Goal: Task Accomplishment & Management: Manage account settings

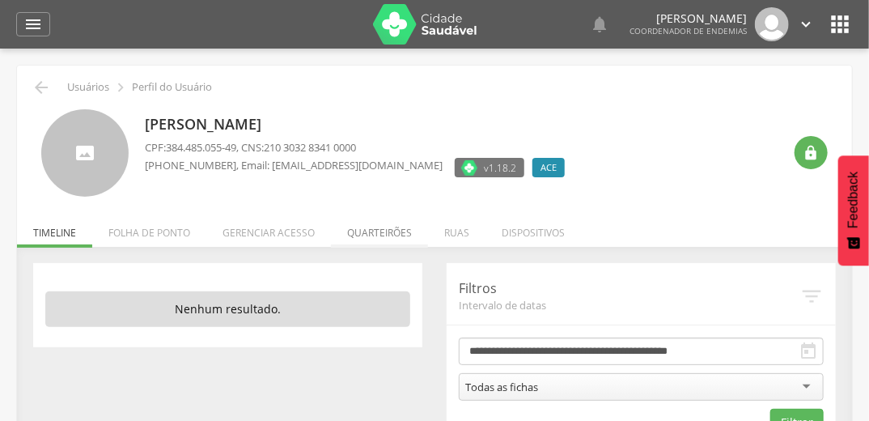
click at [400, 239] on li "Quarteirões" at bounding box center [379, 229] width 97 height 38
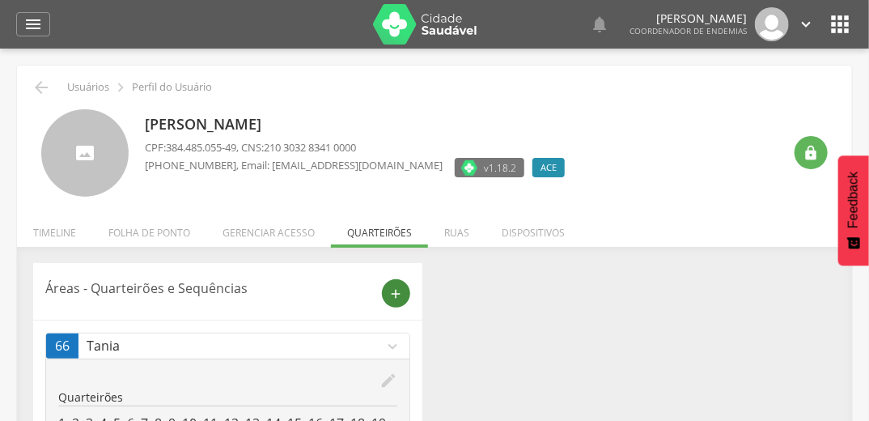
click at [392, 290] on icon "add" at bounding box center [396, 293] width 15 height 15
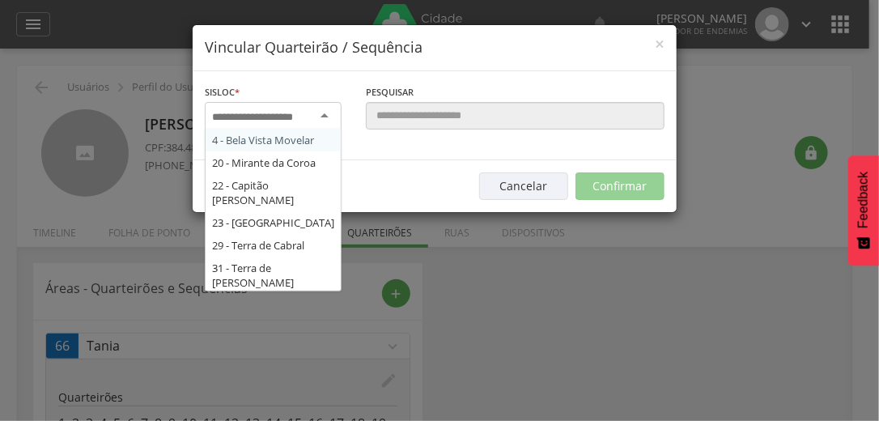
click at [317, 109] on div at bounding box center [273, 116] width 137 height 29
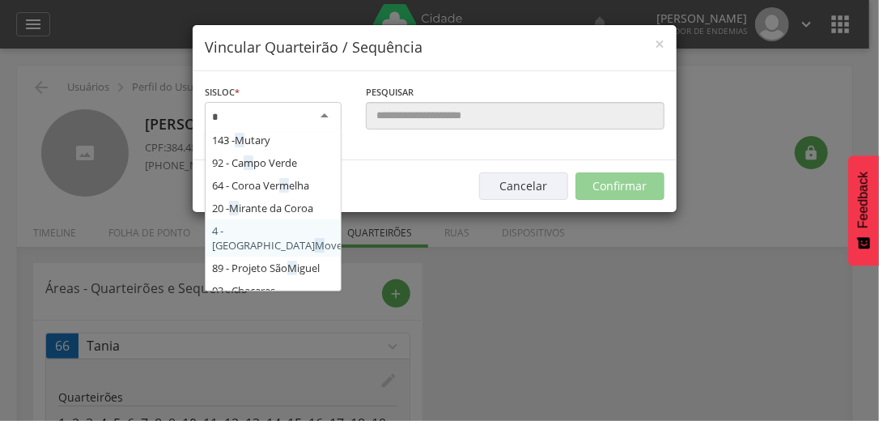
type input "**"
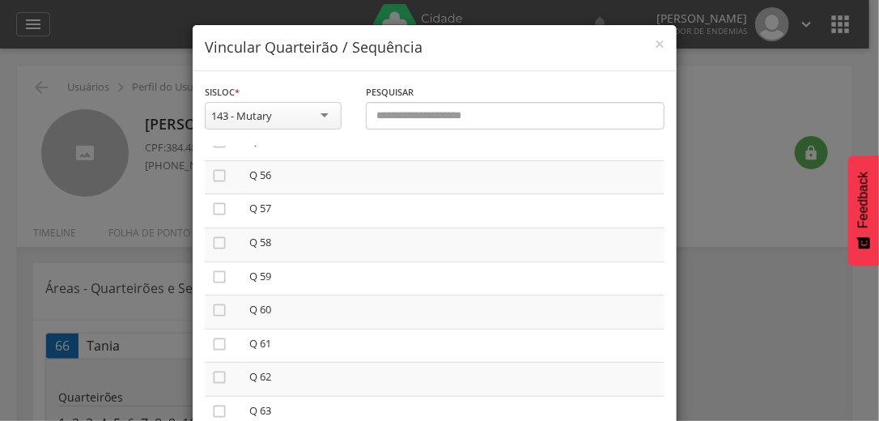
scroll to position [1877, 0]
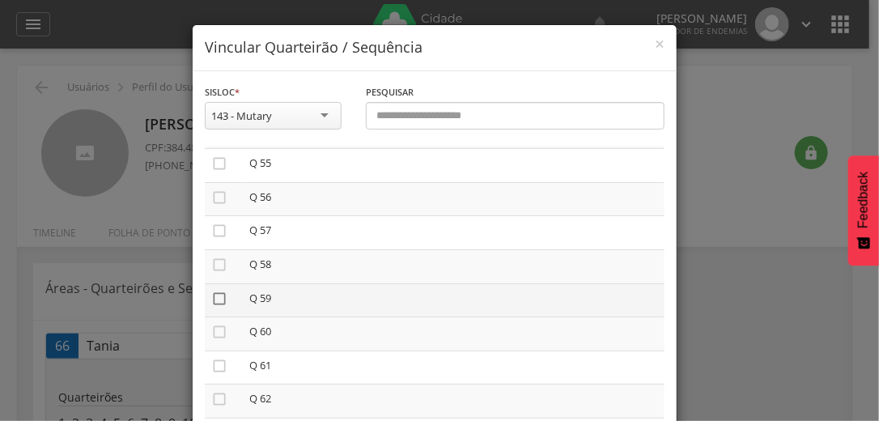
click at [214, 299] on icon "" at bounding box center [219, 299] width 16 height 16
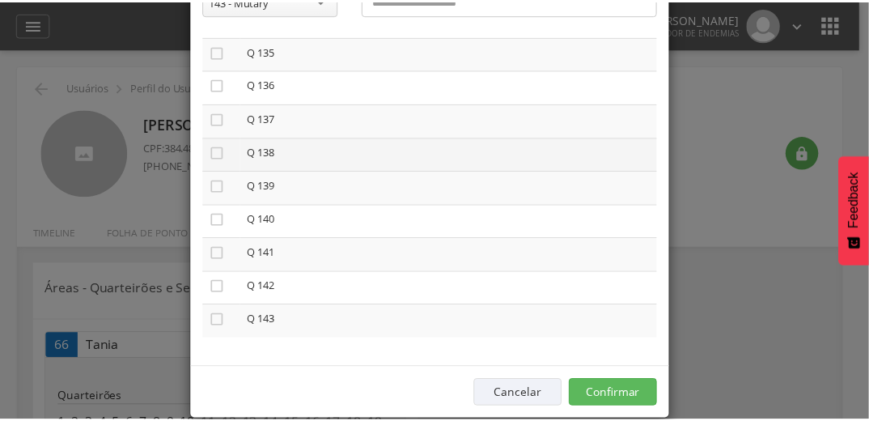
scroll to position [137, 0]
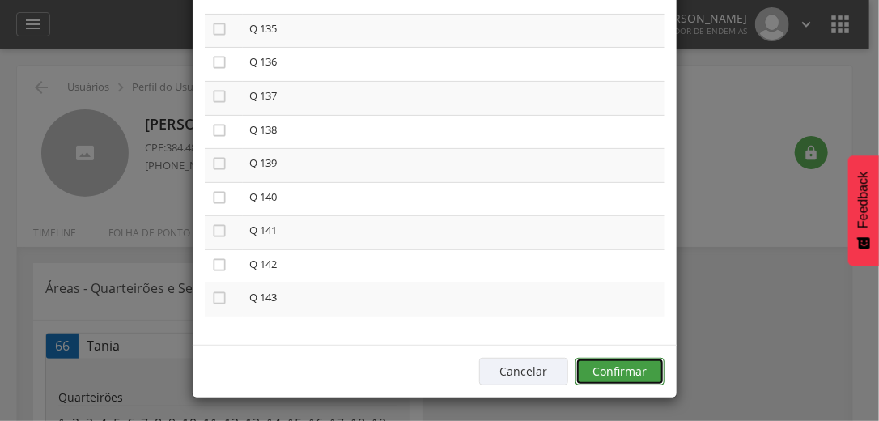
click at [618, 365] on button "Confirmar" at bounding box center [619, 372] width 89 height 28
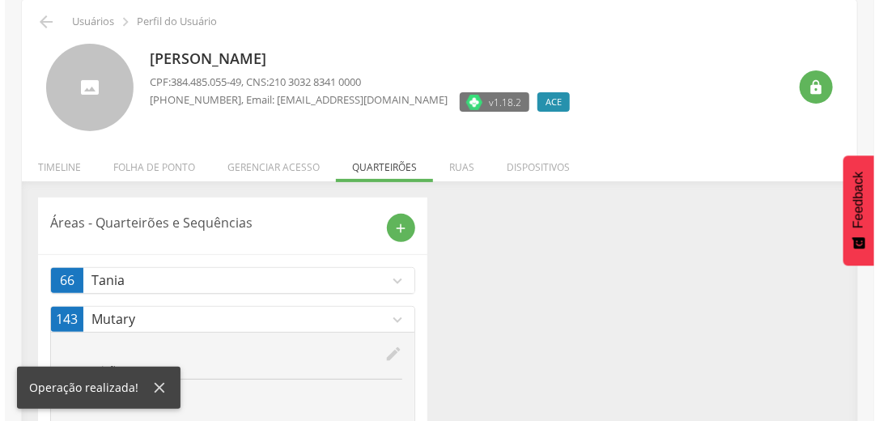
scroll to position [124, 0]
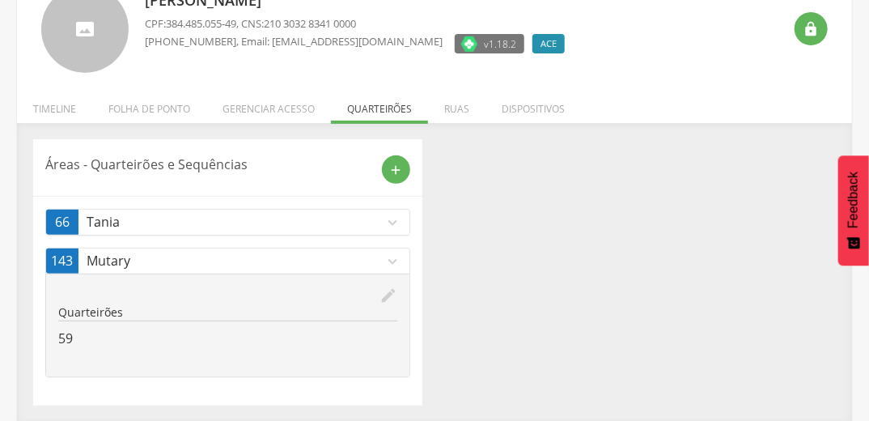
click at [398, 214] on icon "expand_more" at bounding box center [393, 223] width 18 height 18
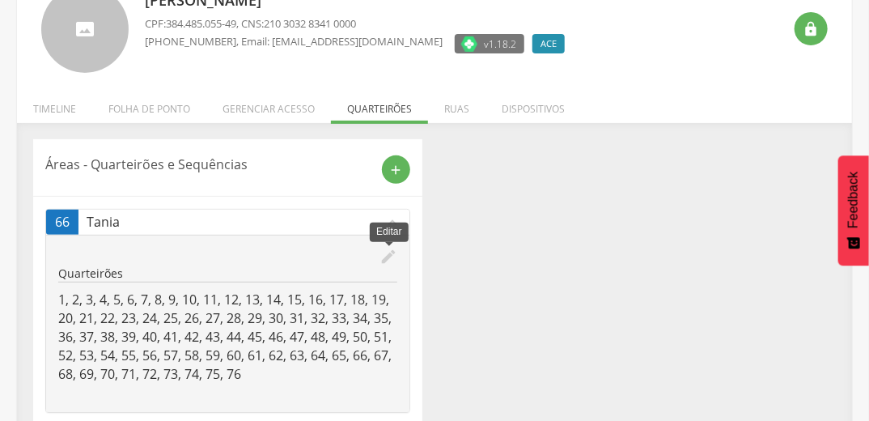
click at [387, 261] on icon "edit" at bounding box center [389, 257] width 18 height 18
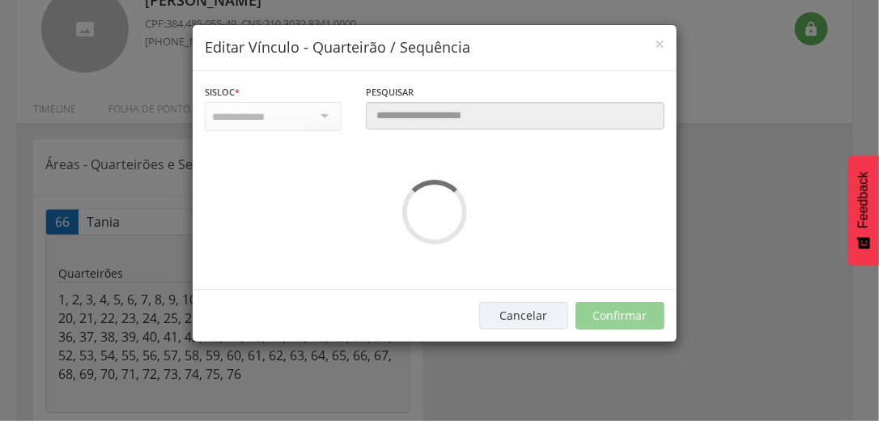
scroll to position [0, 0]
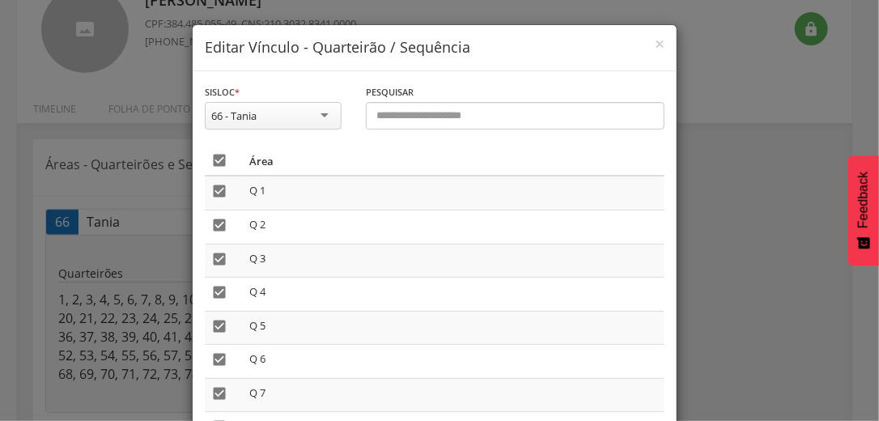
click at [211, 162] on icon "" at bounding box center [219, 160] width 16 height 16
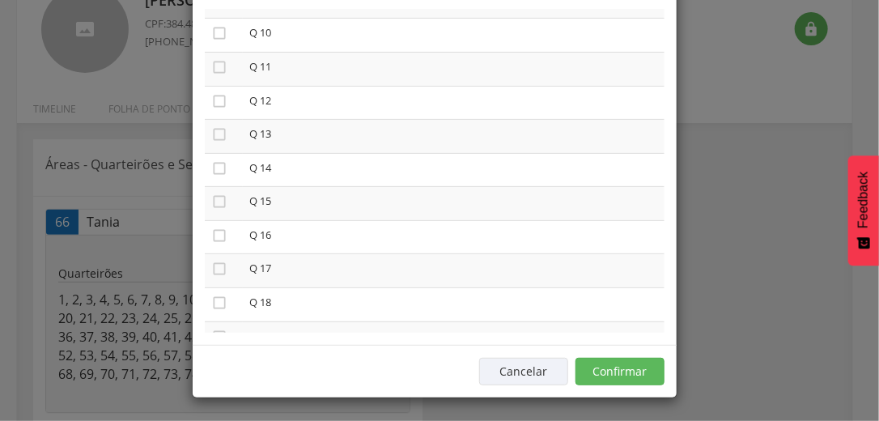
scroll to position [712, 0]
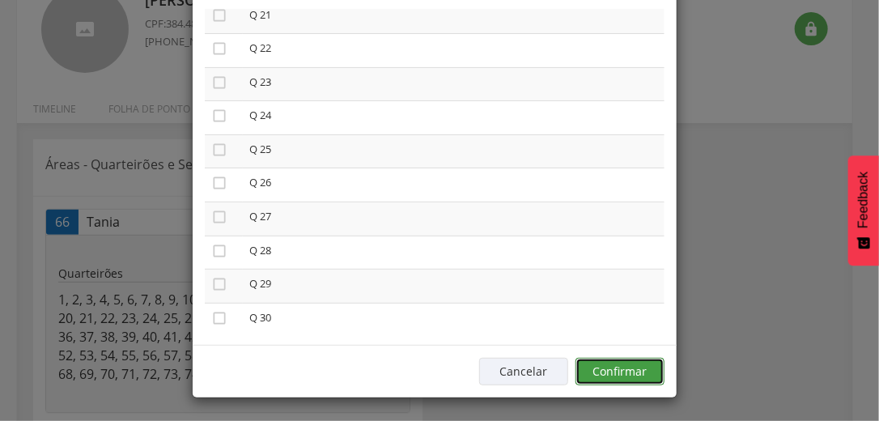
click at [607, 369] on button "Confirmar" at bounding box center [619, 372] width 89 height 28
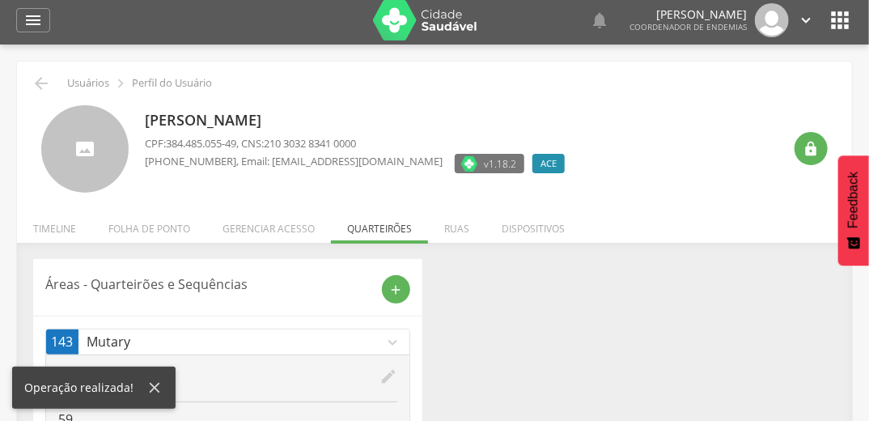
scroll to position [0, 0]
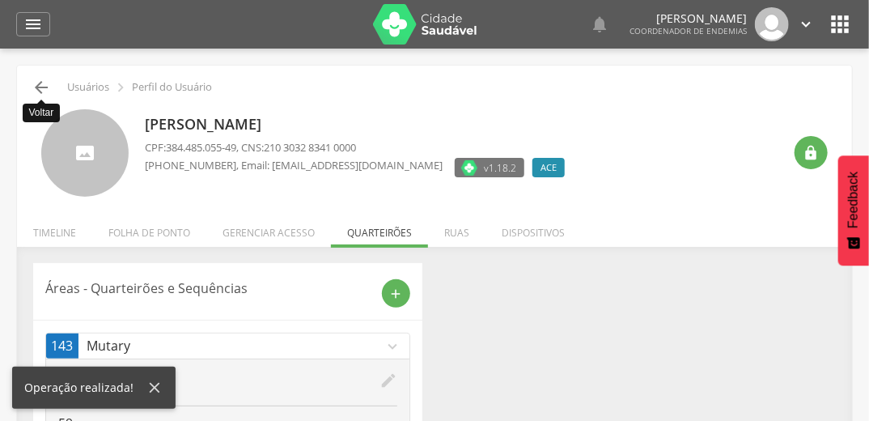
click at [42, 84] on icon "" at bounding box center [41, 87] width 19 height 19
